Goal: Use online tool/utility: Utilize a website feature to perform a specific function

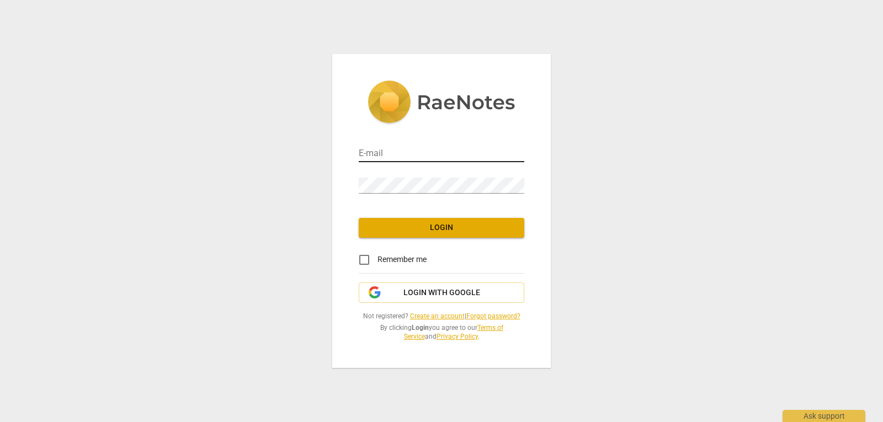
click at [412, 147] on input "email" at bounding box center [441, 154] width 165 height 16
type input "[EMAIL_ADDRESS][DOMAIN_NAME]"
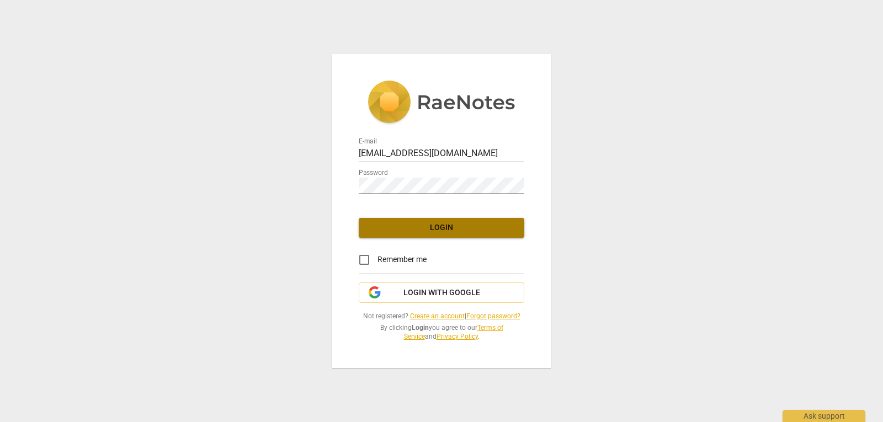
click at [411, 223] on span "Login" at bounding box center [441, 227] width 148 height 11
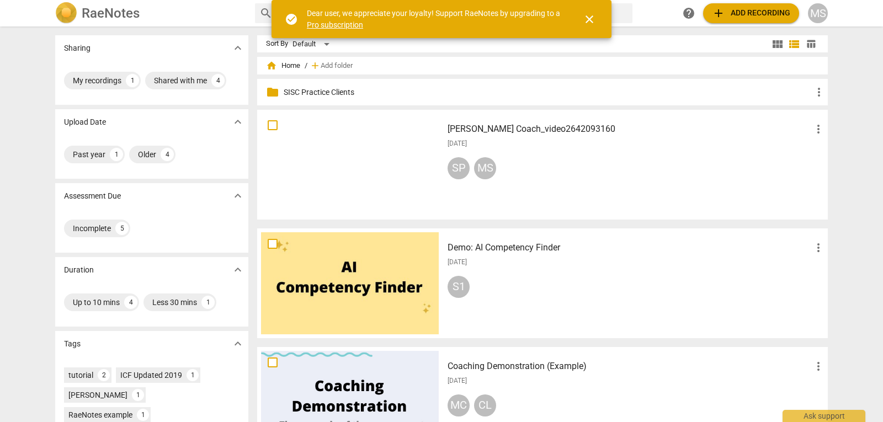
click at [337, 94] on p "SISC Practice Clients" at bounding box center [548, 93] width 528 height 12
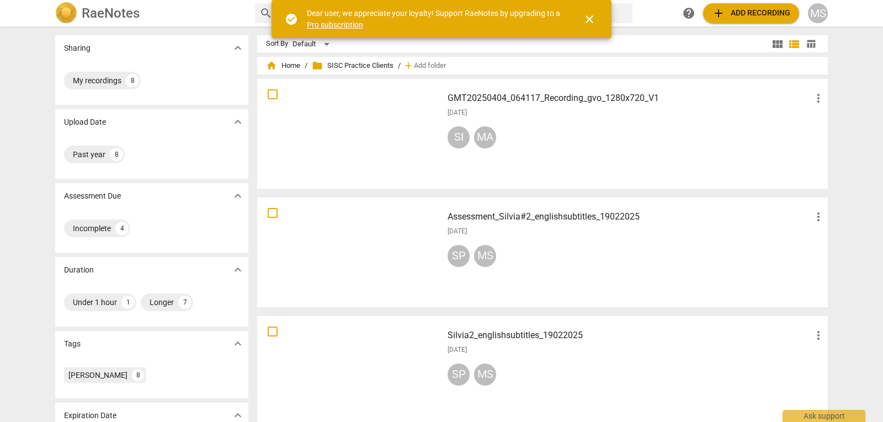
click at [586, 20] on span "close" at bounding box center [589, 19] width 13 height 13
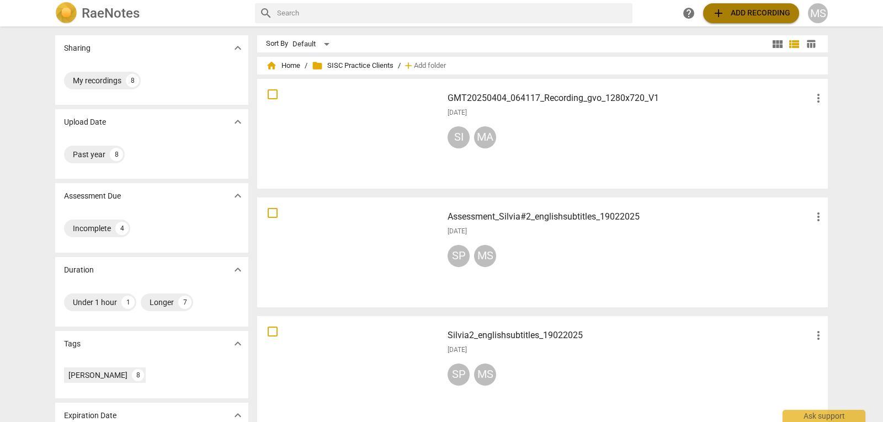
click at [713, 13] on span "add" at bounding box center [718, 13] width 13 height 13
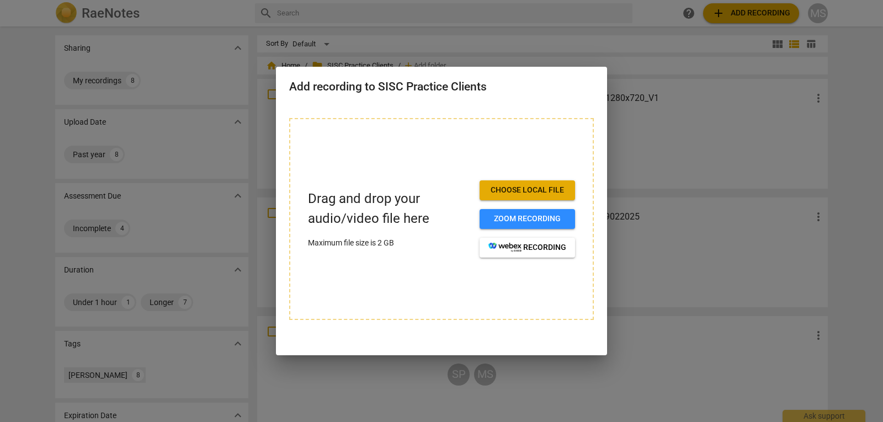
click at [505, 185] on span "Choose local file" at bounding box center [527, 190] width 78 height 11
click at [450, 281] on div "Drag and drop your audio/video file here Maximum file size is 2 GB Choose local…" at bounding box center [441, 219] width 305 height 202
click at [197, 90] on div at bounding box center [441, 211] width 883 height 422
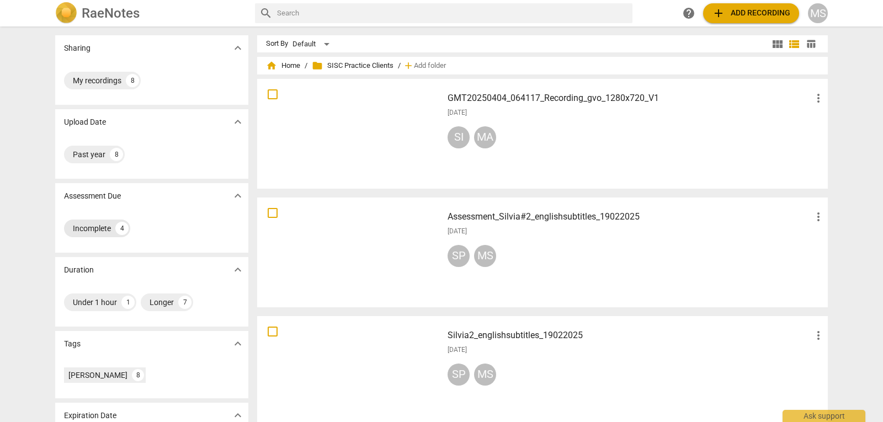
click at [104, 225] on div "Incomplete" at bounding box center [92, 228] width 38 height 11
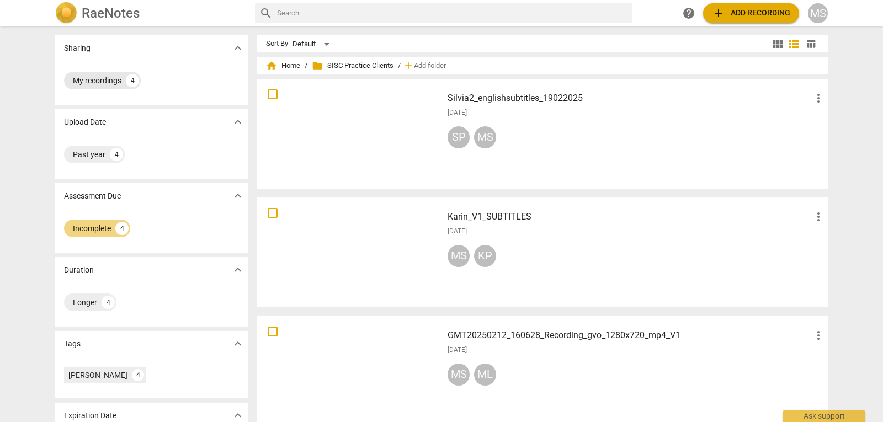
click at [104, 75] on div "My recordings" at bounding box center [97, 80] width 49 height 11
click at [741, 10] on span "add Add recording" at bounding box center [751, 13] width 78 height 13
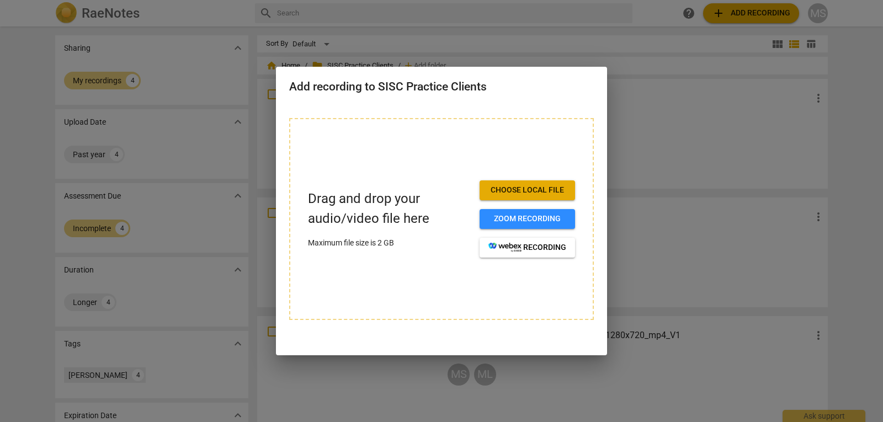
click at [513, 190] on span "Choose local file" at bounding box center [527, 190] width 78 height 11
click at [507, 188] on span "Choose local file" at bounding box center [527, 190] width 78 height 11
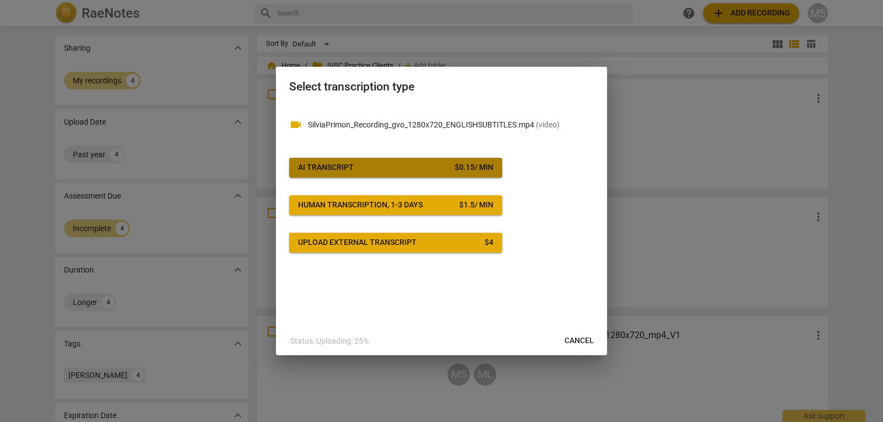
click at [421, 168] on span "AI Transcript $ 0.15 / min" at bounding box center [395, 167] width 195 height 11
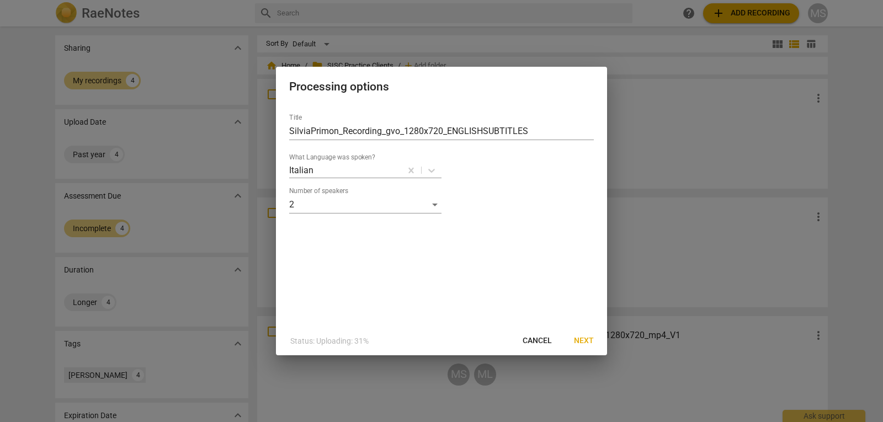
click at [578, 338] on span "Next" at bounding box center [584, 340] width 20 height 11
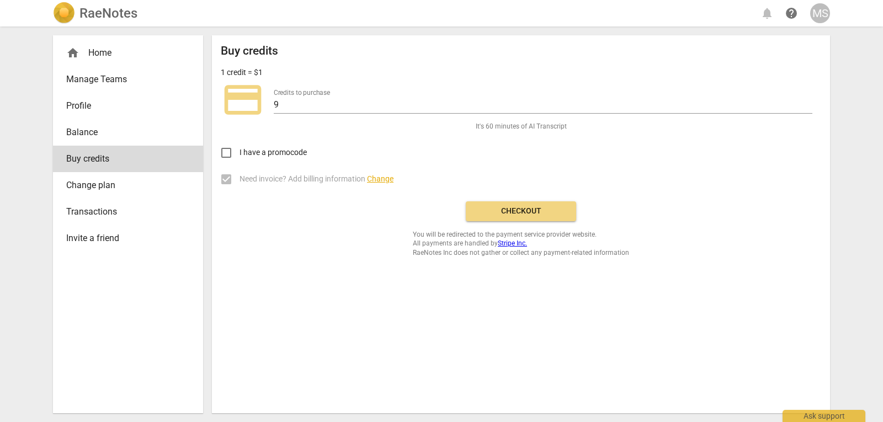
click at [496, 211] on span "Checkout" at bounding box center [520, 211] width 93 height 11
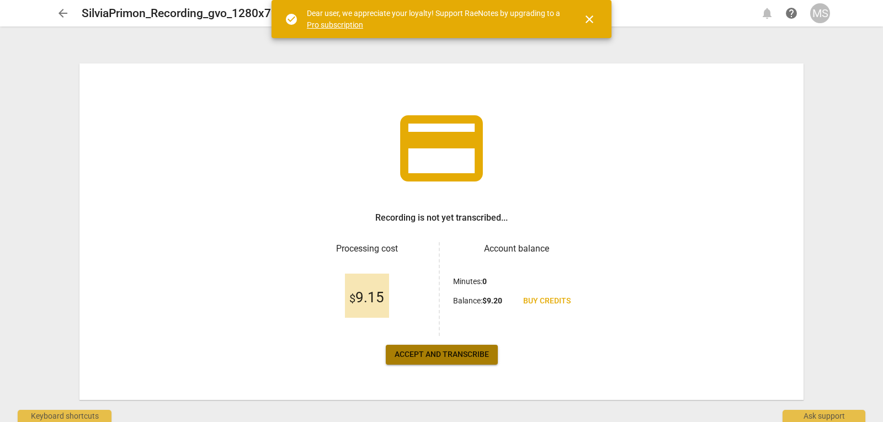
click at [426, 351] on span "Accept and transcribe" at bounding box center [441, 354] width 94 height 11
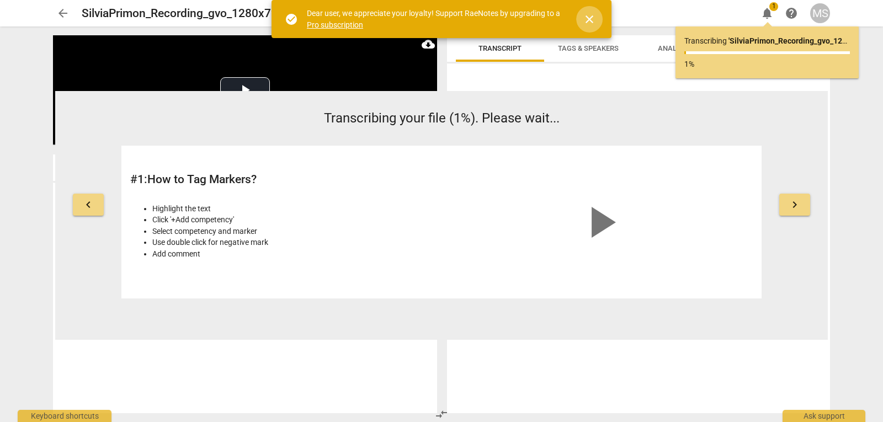
click at [588, 20] on span "close" at bounding box center [589, 19] width 13 height 13
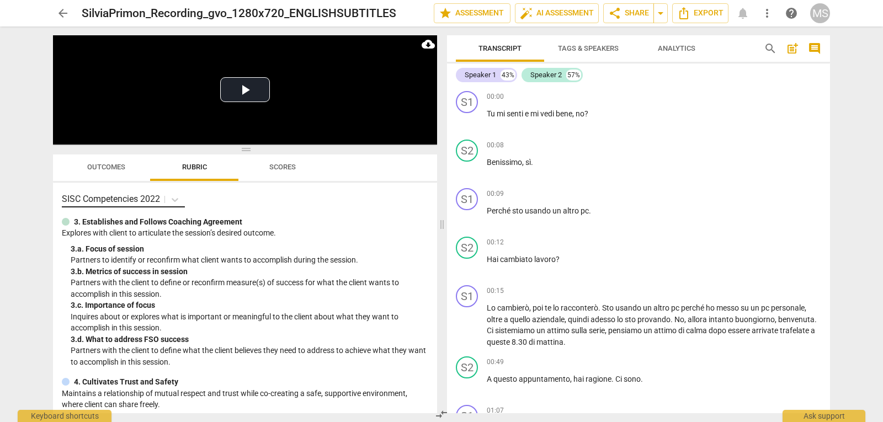
click at [146, 199] on p "SISC Competencies 2022" at bounding box center [111, 199] width 98 height 13
click at [349, 195] on div "SISC Competencies 2022" at bounding box center [245, 199] width 366 height 16
click at [554, 14] on span "auto_fix_high AI Assessment" at bounding box center [557, 13] width 74 height 13
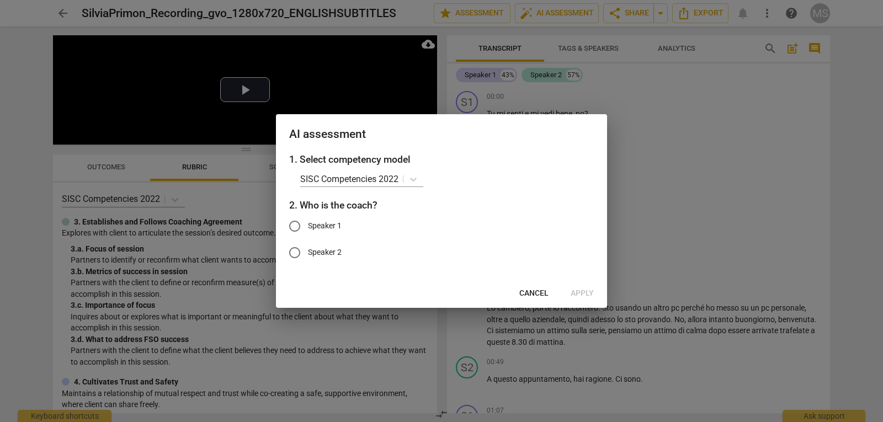
click at [322, 224] on span "Speaker 1" at bounding box center [325, 226] width 34 height 12
click at [308, 224] on input "Speaker 1" at bounding box center [294, 226] width 26 height 26
radio input "true"
click at [588, 296] on span "Apply" at bounding box center [581, 293] width 23 height 11
